Goal: Information Seeking & Learning: Learn about a topic

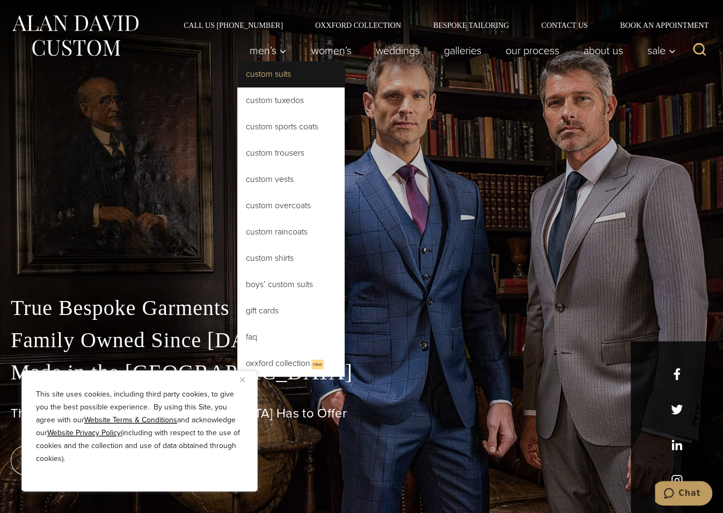
click at [274, 69] on link "Custom Suits" at bounding box center [290, 74] width 107 height 26
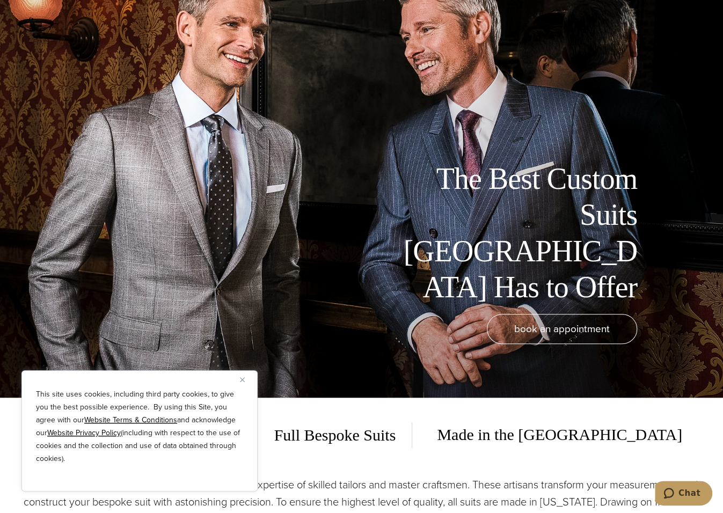
scroll to position [377, 0]
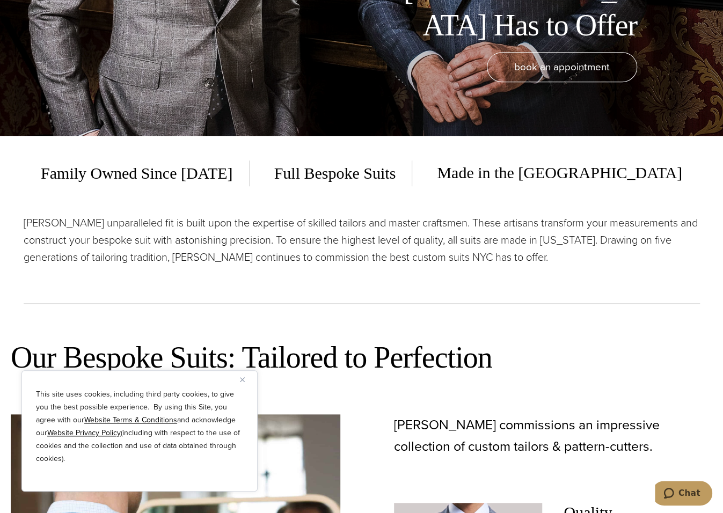
click at [240, 381] on img "Close" at bounding box center [242, 379] width 5 height 5
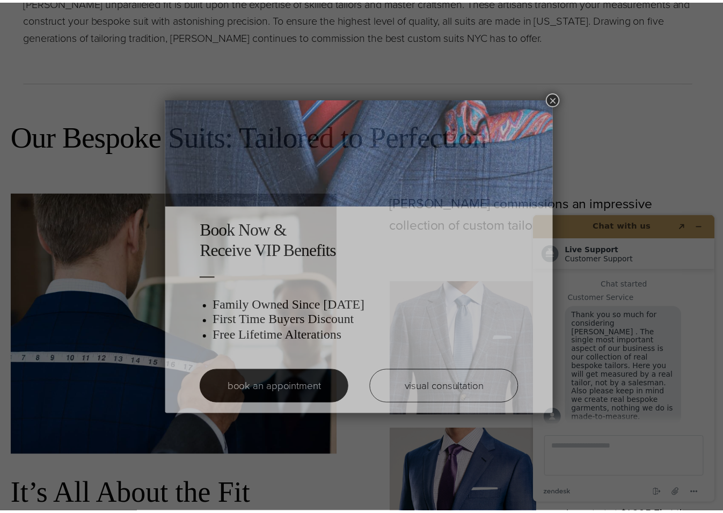
scroll to position [0, 0]
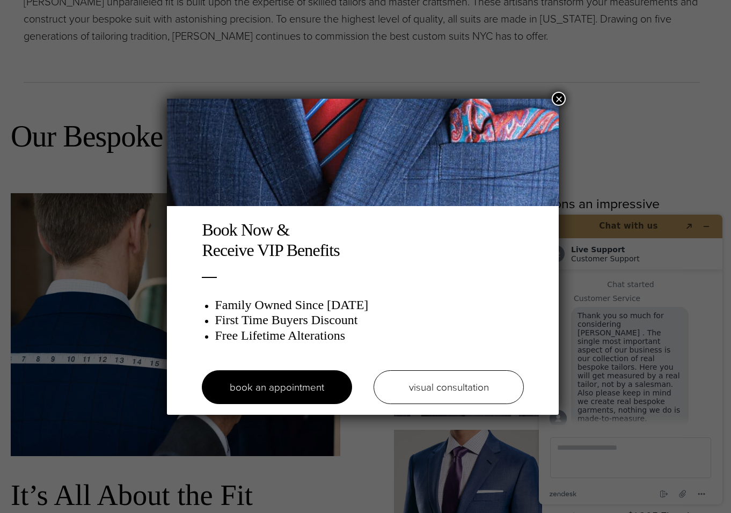
click at [565, 97] on button "×" at bounding box center [558, 99] width 14 height 14
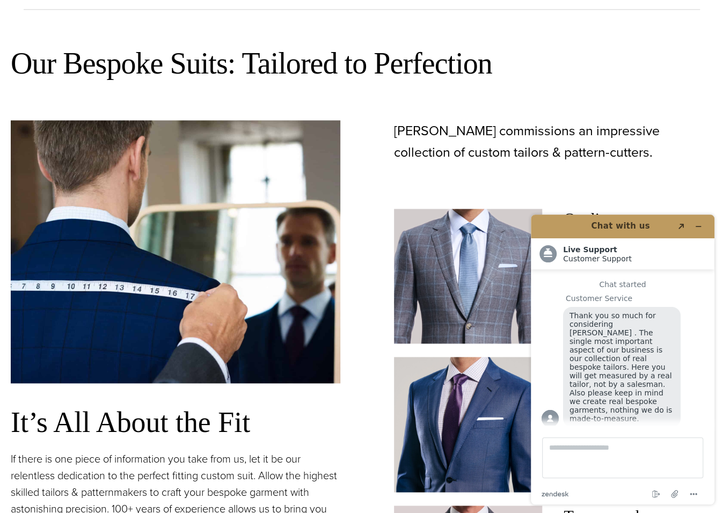
scroll to position [672, 0]
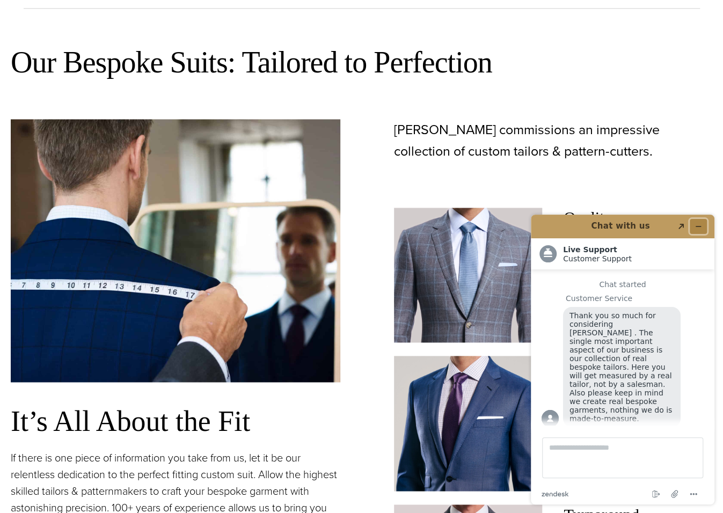
click at [703, 225] on button "Minimize widget" at bounding box center [697, 226] width 17 height 15
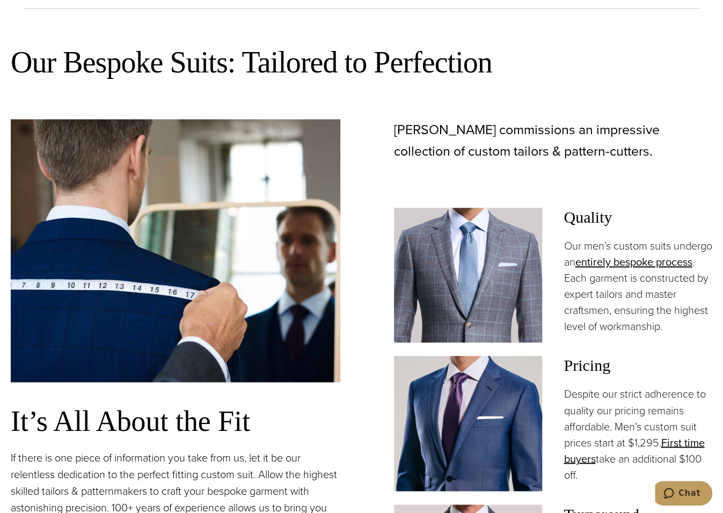
click at [498, 242] on img at bounding box center [468, 275] width 149 height 135
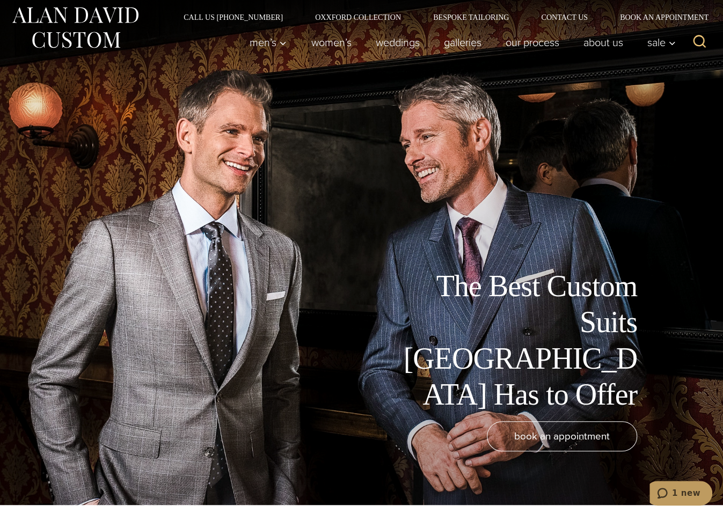
scroll to position [0, 0]
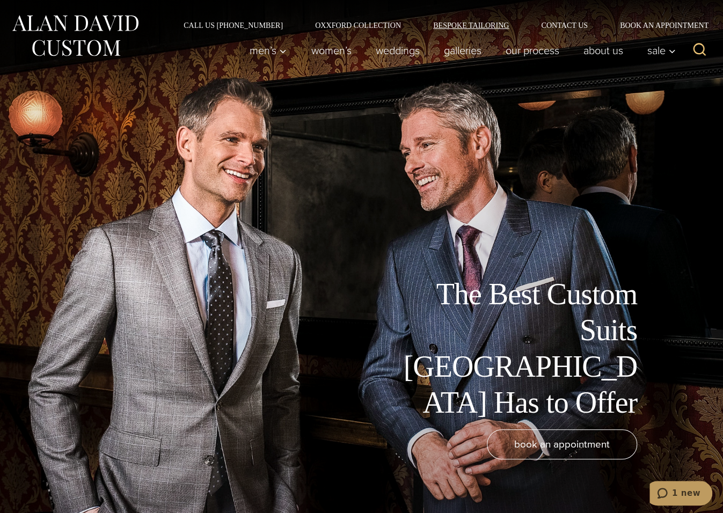
click at [467, 24] on link "Bespoke Tailoring" at bounding box center [471, 25] width 108 height 8
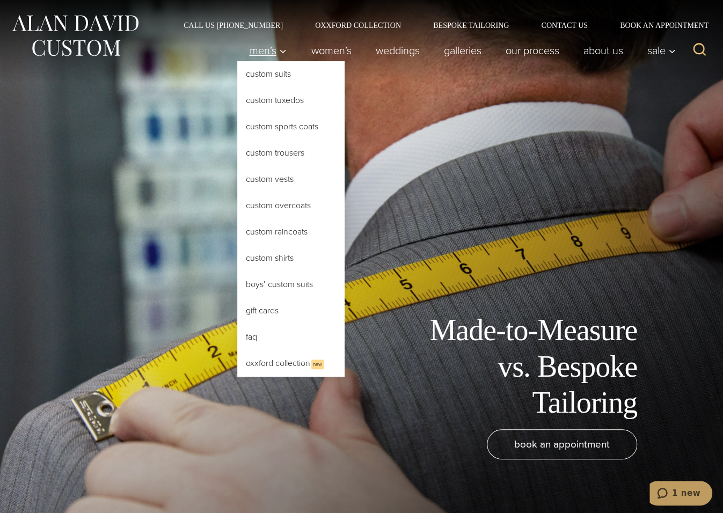
click at [280, 51] on icon "Primary Navigation" at bounding box center [283, 51] width 6 height 3
click at [257, 329] on link "FAQ" at bounding box center [290, 337] width 107 height 26
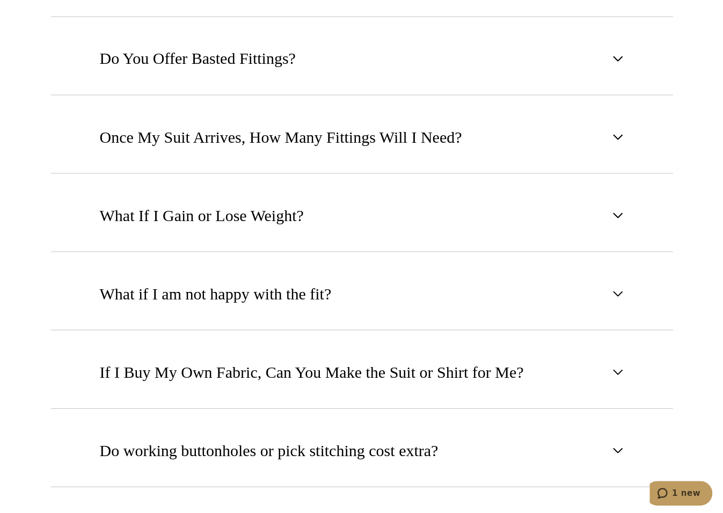
scroll to position [659, 0]
